Goal: Find specific page/section: Find specific page/section

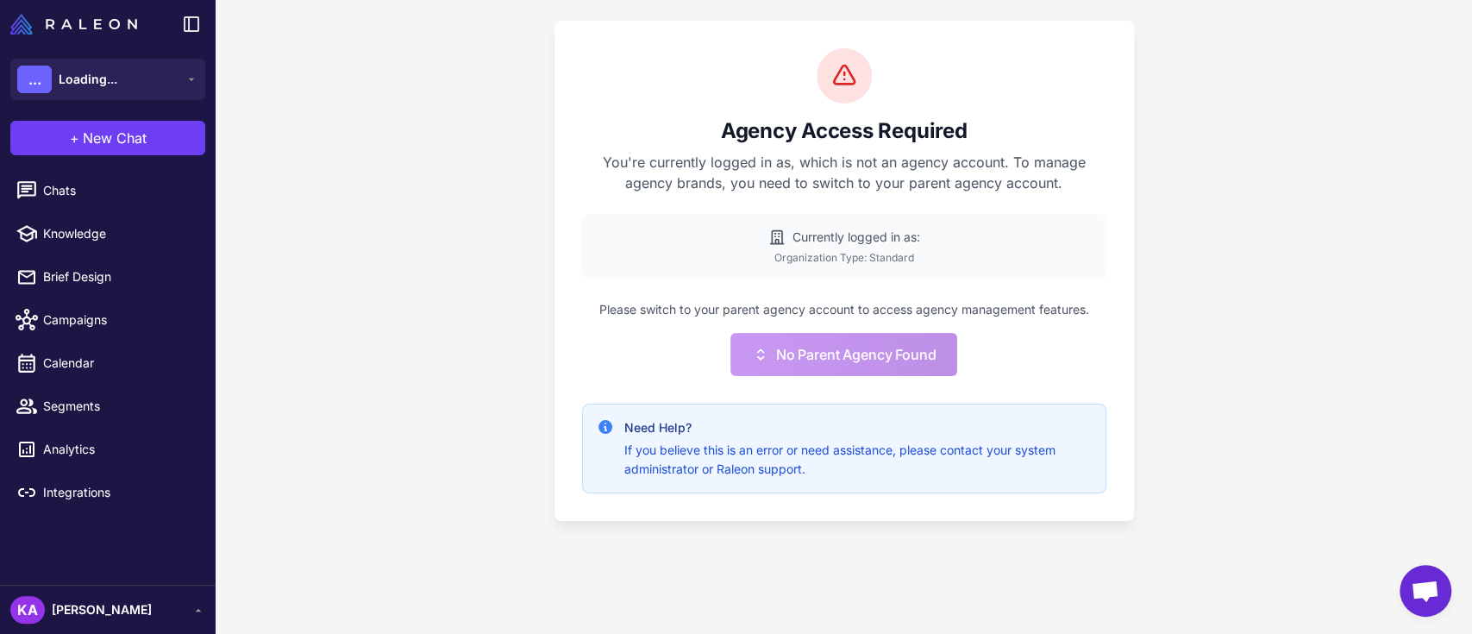
click at [394, 179] on div "Agency Access Required You're currently logged in as , which is not an agency a…" at bounding box center [844, 317] width 1256 height 634
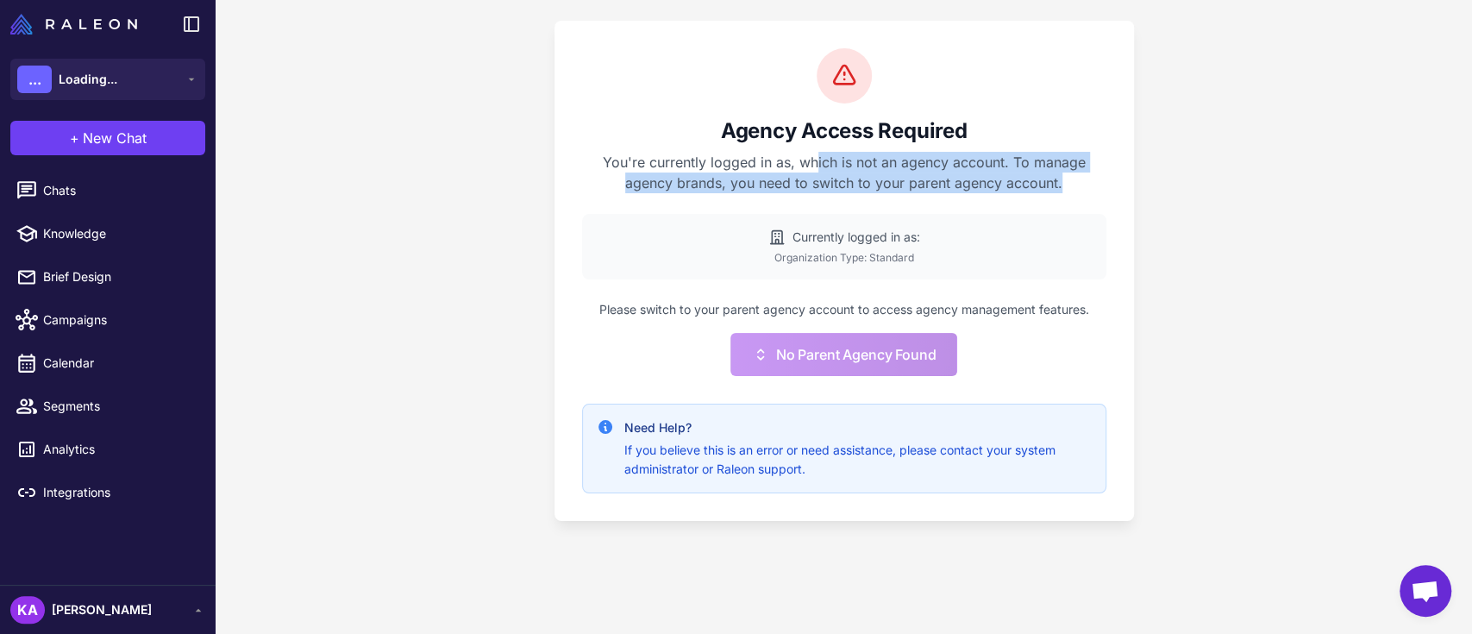
drag, startPoint x: 818, startPoint y: 162, endPoint x: 1102, endPoint y: 176, distance: 284.0
click at [1102, 176] on p "You're currently logged in as , which is not an agency account. To manage agenc…" at bounding box center [844, 172] width 524 height 41
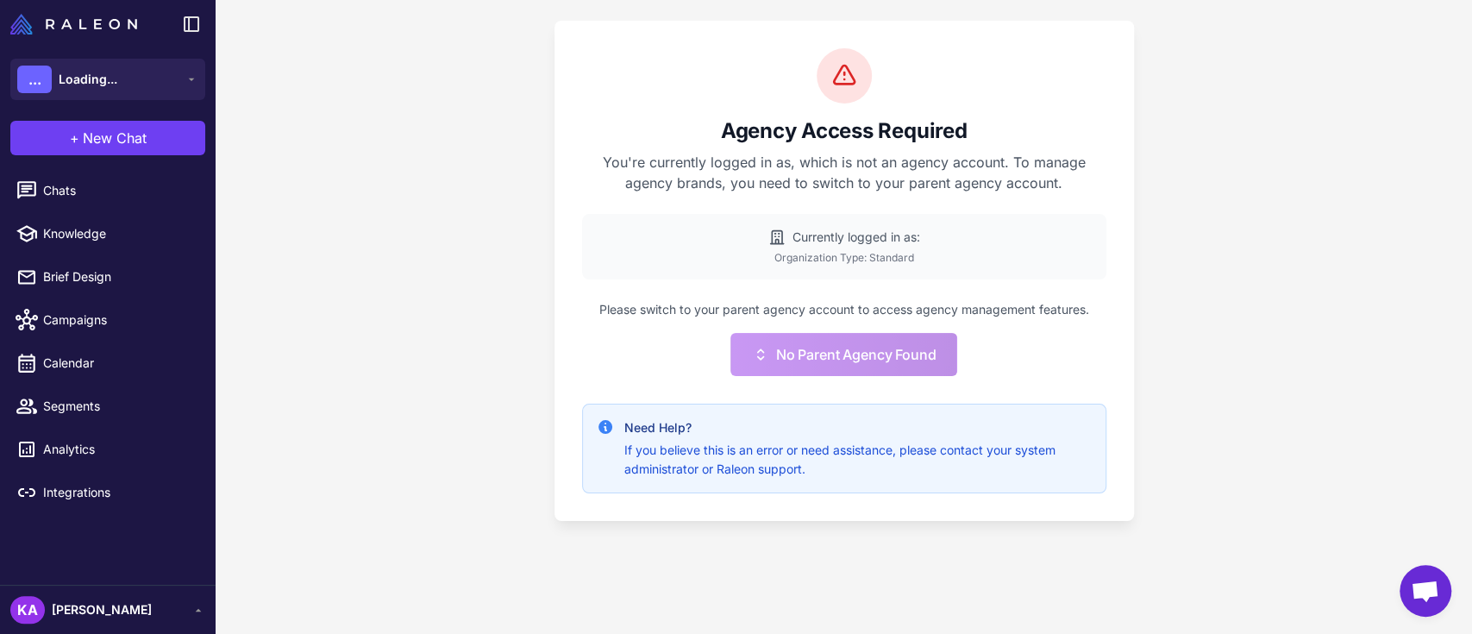
click at [412, 260] on div "Agency Access Required You're currently logged in as , which is not an agency a…" at bounding box center [844, 317] width 1256 height 634
click at [105, 78] on span "Loading..." at bounding box center [88, 79] width 59 height 19
click at [385, 151] on div "Agency Access Required You're currently logged in as , which is not an agency a…" at bounding box center [844, 317] width 1256 height 634
click at [82, 64] on button "... Loading..." at bounding box center [107, 79] width 195 height 41
click at [97, 74] on span "Loading..." at bounding box center [88, 79] width 59 height 19
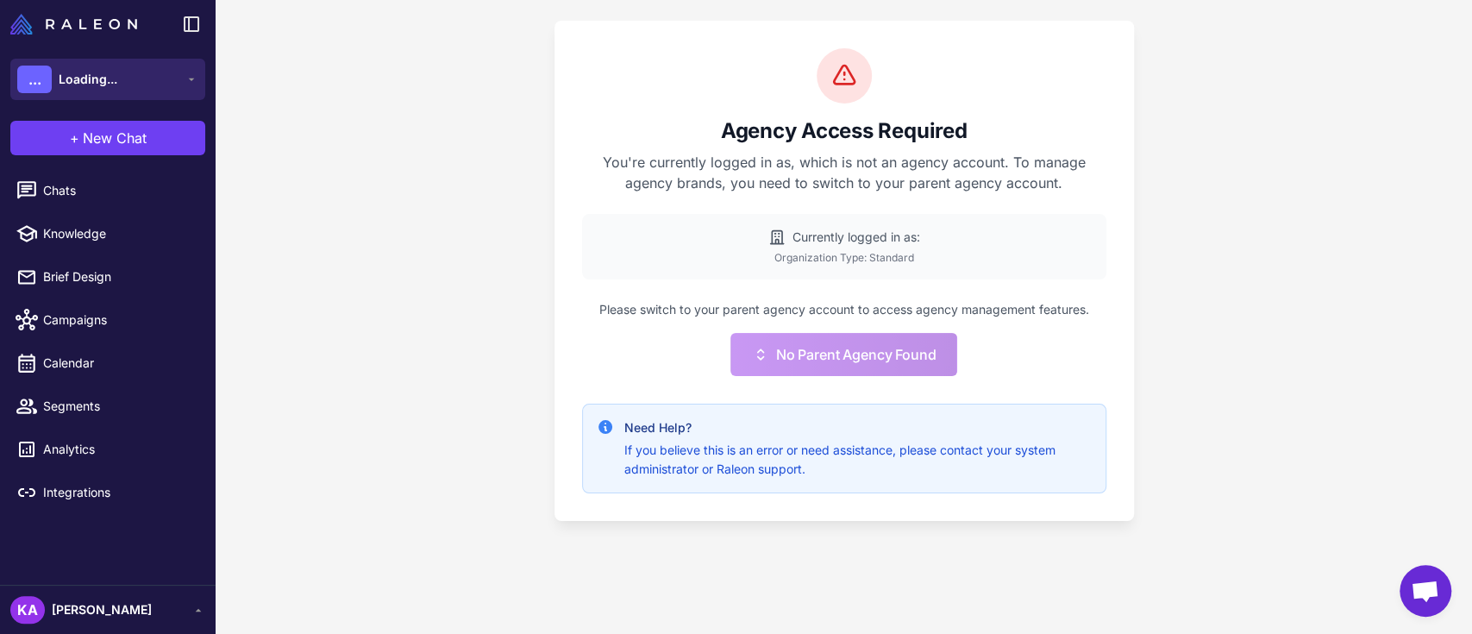
click at [127, 80] on button "... Loading..." at bounding box center [107, 79] width 195 height 41
click at [366, 108] on div "Agency Access Required You're currently logged in as , which is not an agency a…" at bounding box center [844, 317] width 1256 height 634
click at [383, 244] on div "Agency Access Required You're currently logged in as , which is not an agency a…" at bounding box center [844, 317] width 1256 height 634
click at [468, 243] on div "Agency Access Required You're currently logged in as , which is not an agency a…" at bounding box center [844, 317] width 1256 height 634
click at [441, 272] on div "Agency Access Required You're currently logged in as , which is not an agency a…" at bounding box center [844, 317] width 1256 height 634
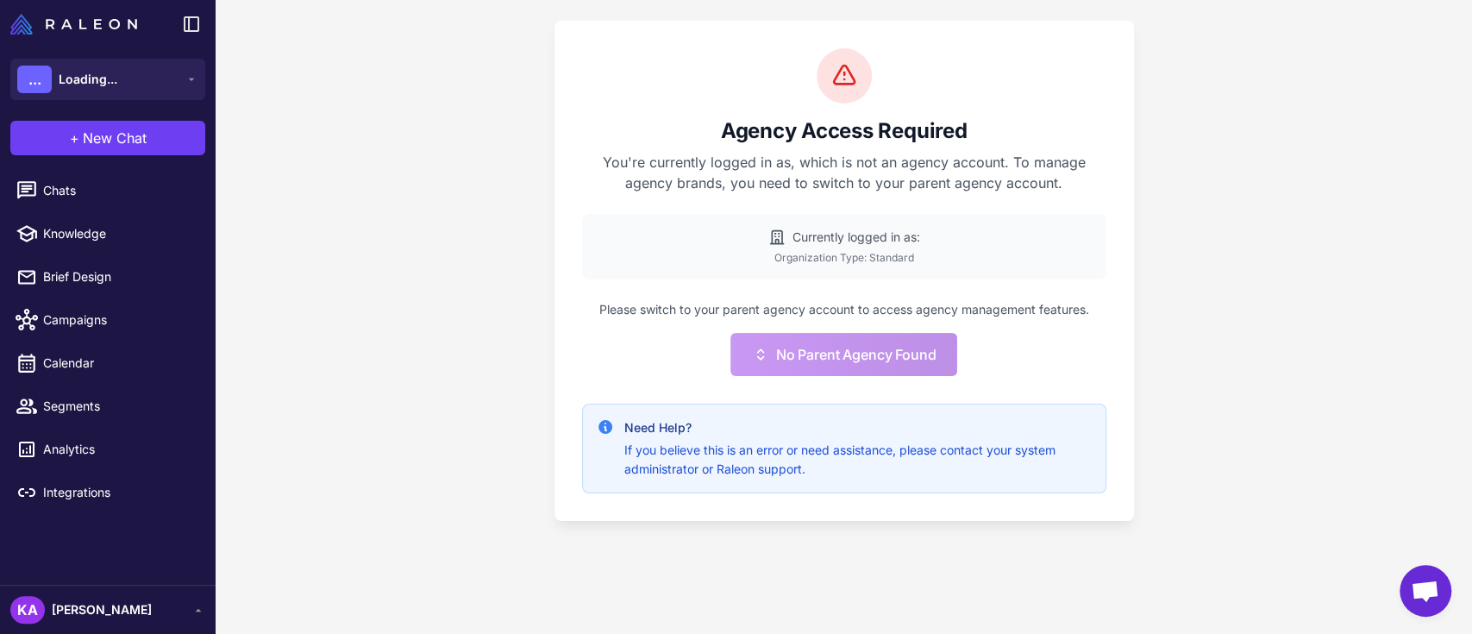
click at [452, 314] on div "Agency Access Required You're currently logged in as , which is not an agency a…" at bounding box center [844, 317] width 1256 height 634
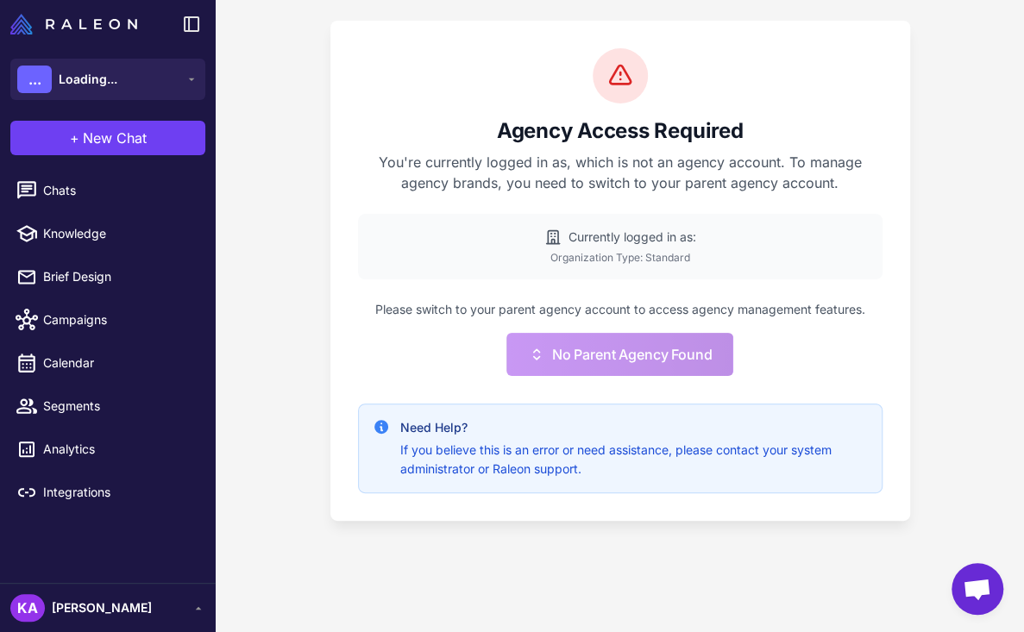
click at [359, 161] on p "You're currently logged in as , which is not an agency account. To manage agenc…" at bounding box center [620, 172] width 524 height 41
